Goal: Find contact information: Find contact information

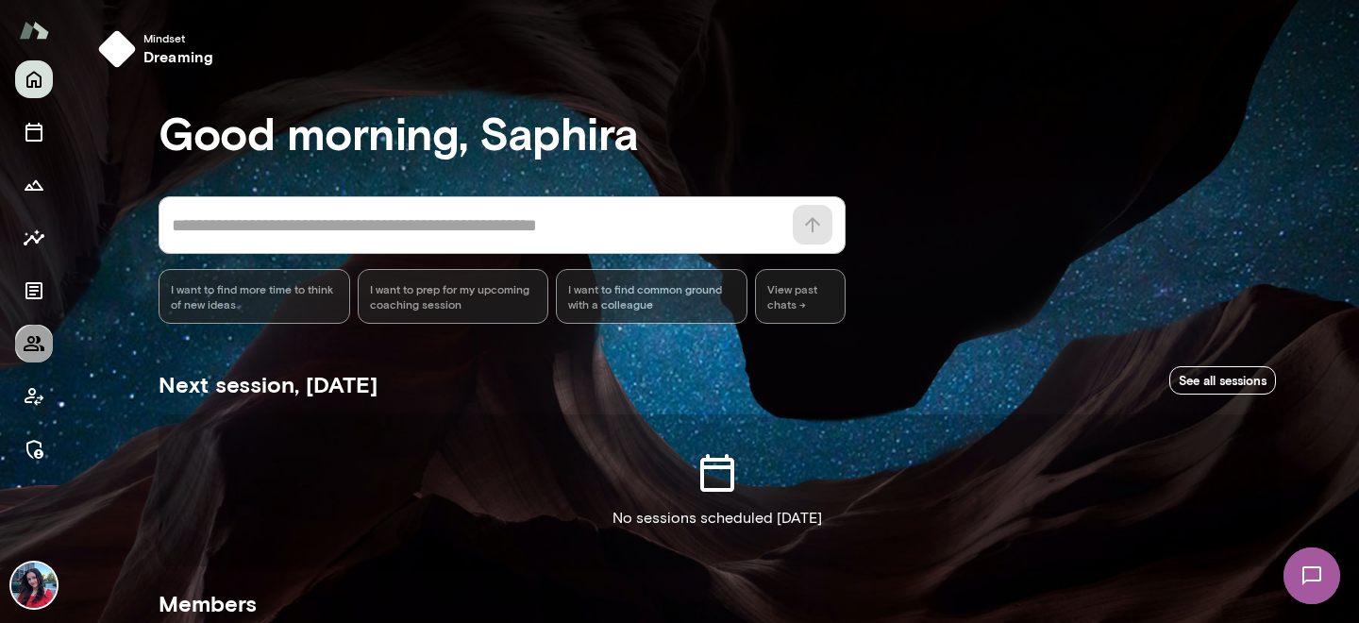
click at [31, 344] on icon "Members" at bounding box center [34, 343] width 21 height 15
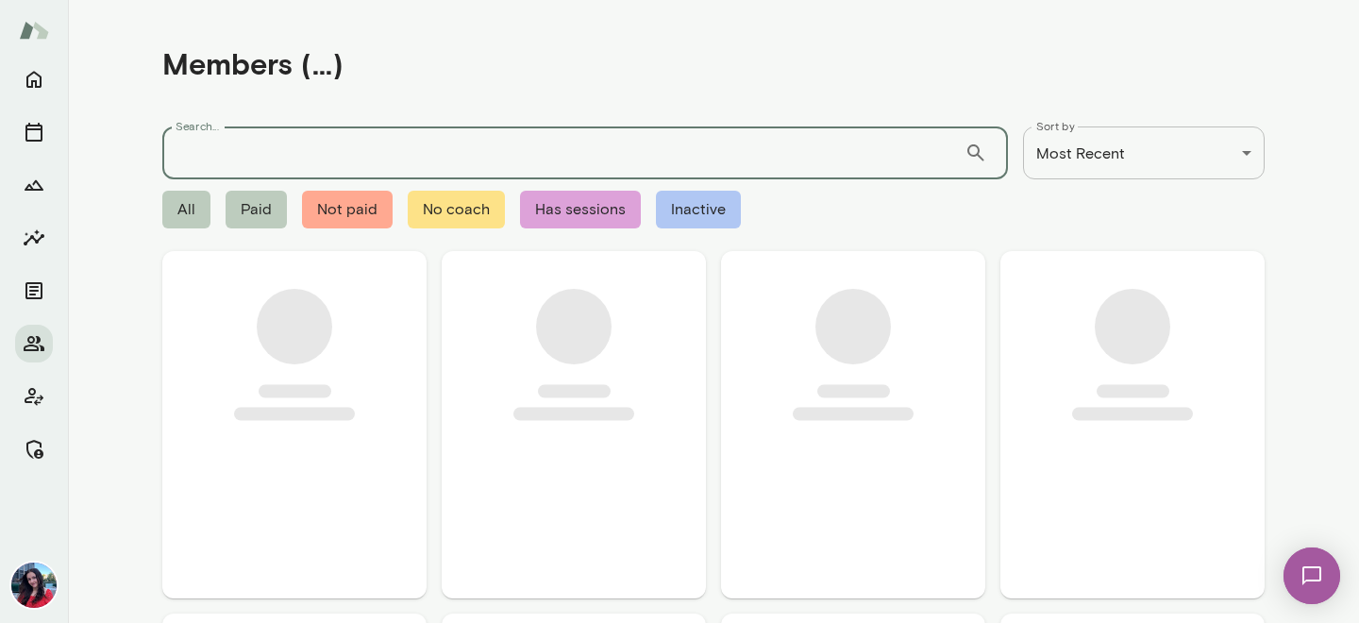
click at [226, 154] on input "Search..." at bounding box center [563, 152] width 802 height 53
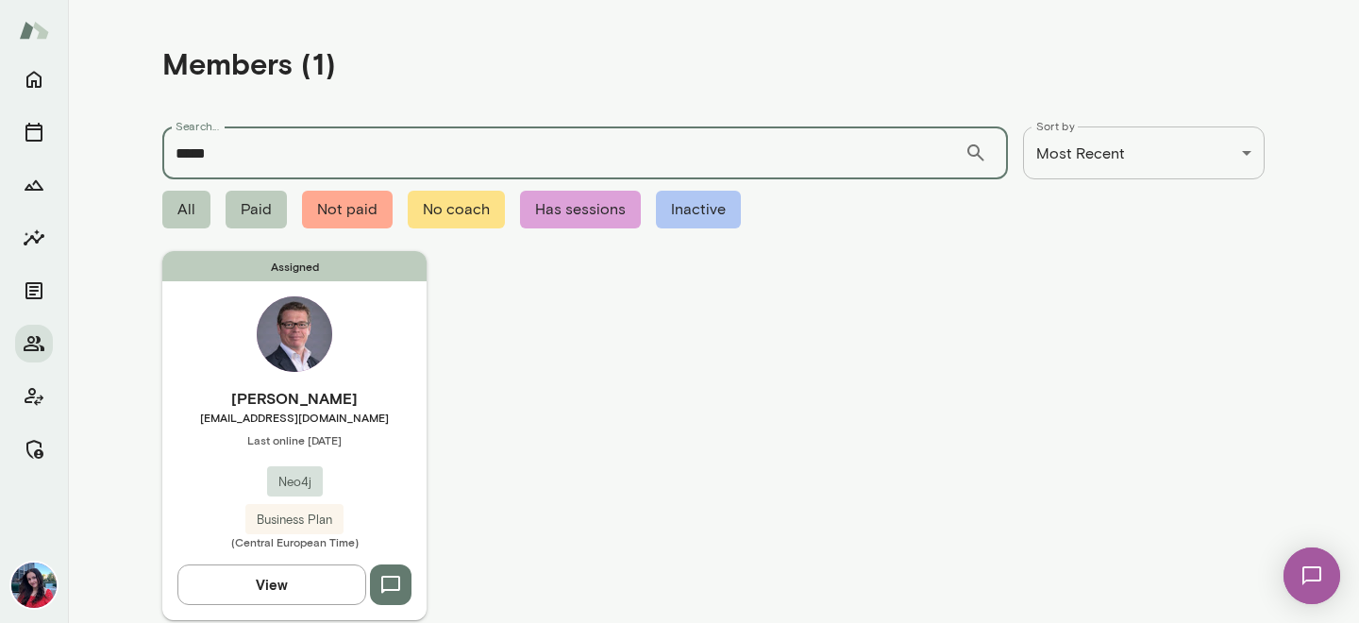
type input "*****"
click at [312, 568] on button "View" at bounding box center [271, 584] width 189 height 40
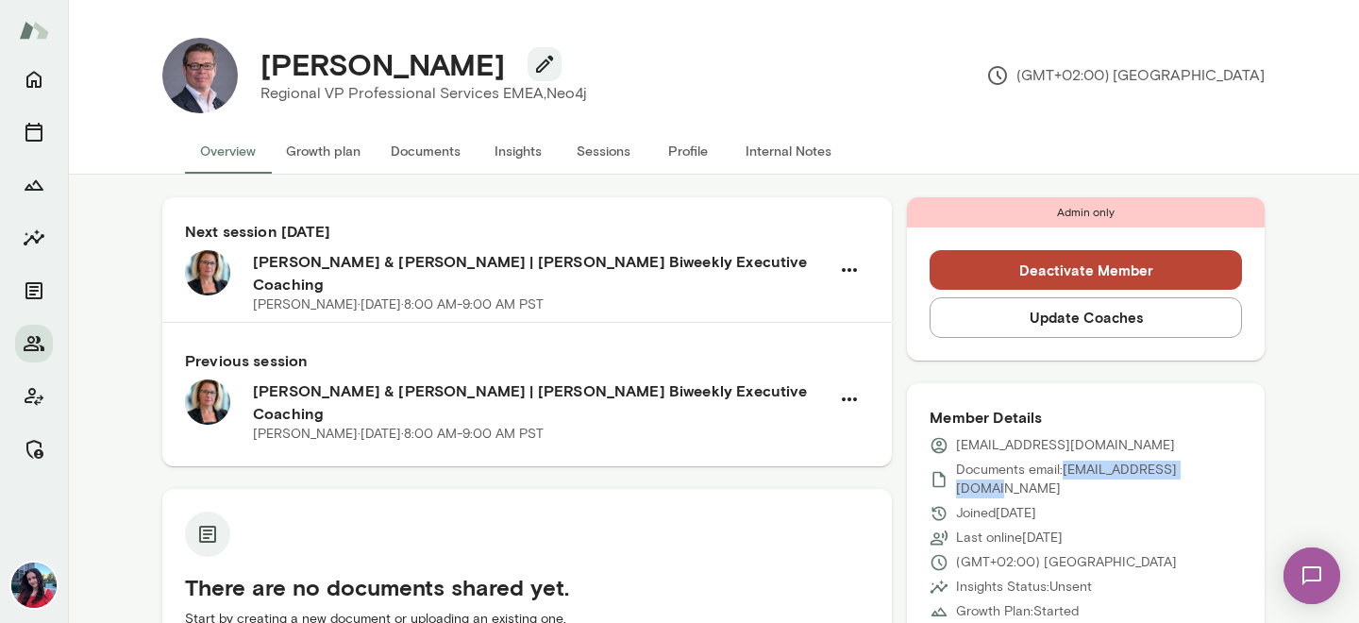
drag, startPoint x: 1216, startPoint y: 469, endPoint x: 1064, endPoint y: 473, distance: 152.0
click at [1064, 473] on div "Documents email: [EMAIL_ADDRESS][DOMAIN_NAME]" at bounding box center [1085, 479] width 312 height 38
copy p "[EMAIL_ADDRESS][DOMAIN_NAME]"
